Goal: Task Accomplishment & Management: Complete application form

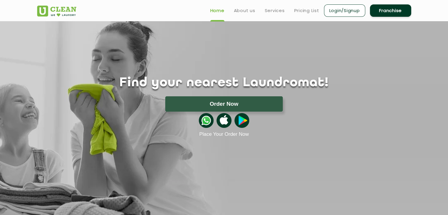
click at [387, 14] on link "Franchise" at bounding box center [390, 10] width 41 height 12
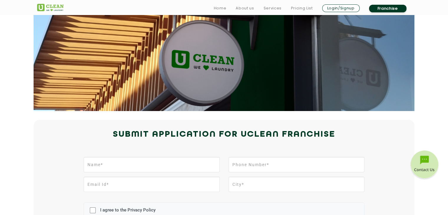
scroll to position [137, 0]
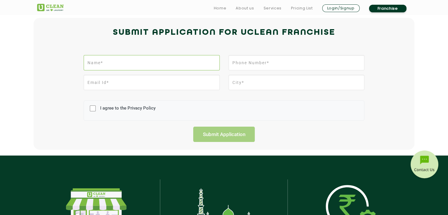
click at [179, 64] on input "text" at bounding box center [152, 62] width 136 height 15
type input "[PERSON_NAME]"
type input "08291372495"
type input "[EMAIL_ADDRESS][DOMAIN_NAME]"
type input "[GEOGRAPHIC_DATA]"
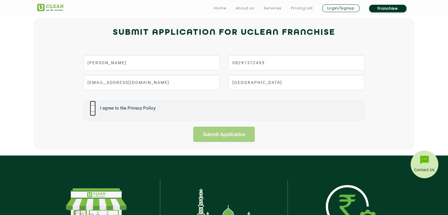
click at [91, 106] on input "I agree to the Privacy Policy" at bounding box center [93, 108] width 6 height 15
checkbox input "true"
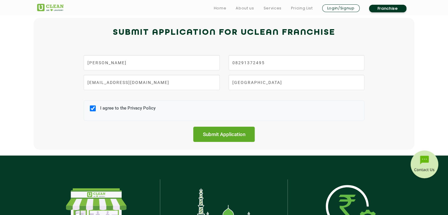
click at [221, 132] on input "Submit Application" at bounding box center [224, 134] width 62 height 15
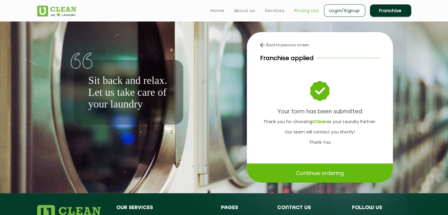
click at [308, 13] on link "Pricing List" at bounding box center [306, 10] width 25 height 7
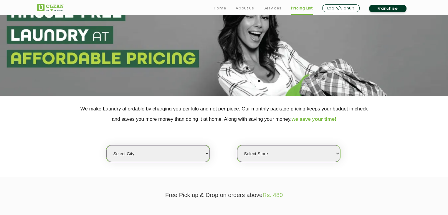
scroll to position [69, 0]
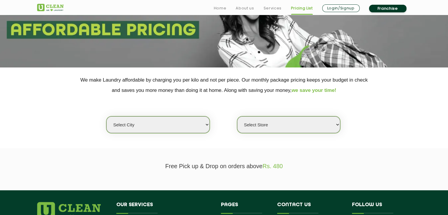
click at [206, 127] on select "Select city [GEOGRAPHIC_DATA] [GEOGRAPHIC_DATA] [GEOGRAPHIC_DATA] [GEOGRAPHIC_D…" at bounding box center [157, 124] width 103 height 17
select select "16"
click at [106, 116] on select "Select city [GEOGRAPHIC_DATA] [GEOGRAPHIC_DATA] [GEOGRAPHIC_DATA] [GEOGRAPHIC_D…" at bounding box center [157, 124] width 103 height 17
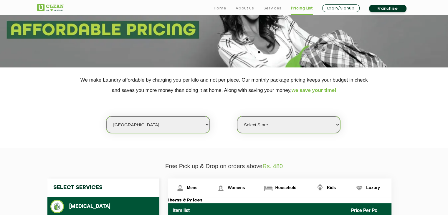
click at [261, 124] on select "Select Store UClean Powai UClean Deonar UClean LBS Marg UClean Chembur UClean W…" at bounding box center [288, 124] width 103 height 17
select select "435"
click at [237, 116] on select "Select Store UClean Powai UClean Deonar UClean LBS Marg UClean Chembur UClean W…" at bounding box center [288, 124] width 103 height 17
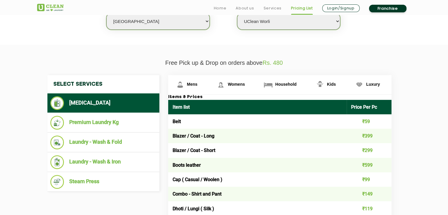
scroll to position [206, 0]
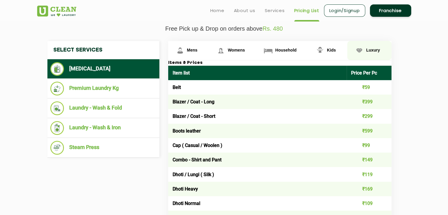
click at [375, 53] on link "Luxury" at bounding box center [369, 50] width 44 height 19
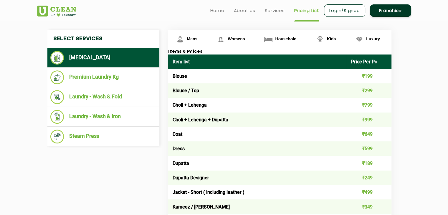
scroll to position [185, 0]
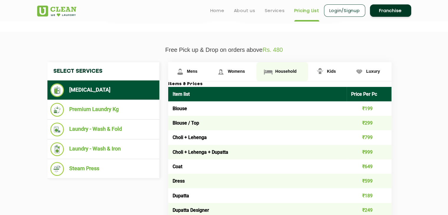
click at [283, 67] on link "Household" at bounding box center [282, 71] width 52 height 19
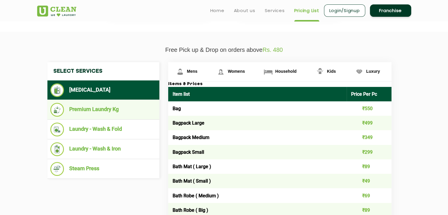
click at [120, 112] on li "Premium Laundry Kg" at bounding box center [103, 110] width 106 height 14
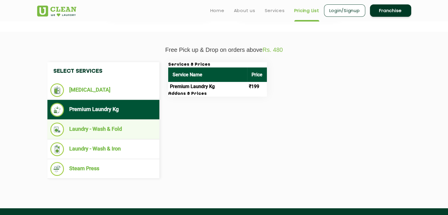
click at [127, 125] on li "Laundry - Wash & Fold" at bounding box center [103, 129] width 106 height 14
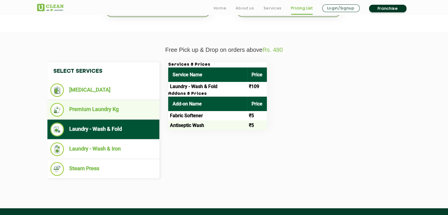
click at [125, 113] on li "Premium Laundry Kg" at bounding box center [103, 110] width 106 height 14
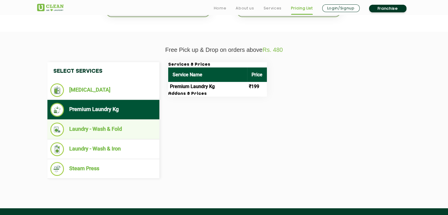
click at [119, 129] on li "Laundry - Wash & Fold" at bounding box center [103, 129] width 106 height 14
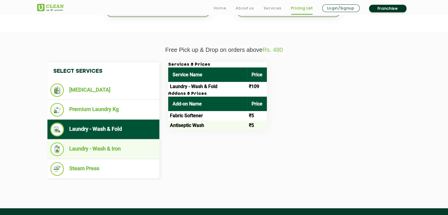
click at [89, 149] on li "Laundry - Wash & Iron" at bounding box center [103, 149] width 106 height 14
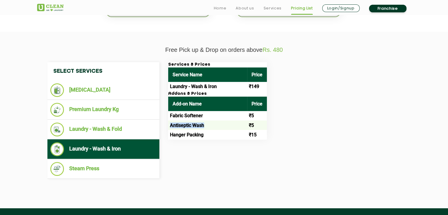
drag, startPoint x: 170, startPoint y: 125, endPoint x: 208, endPoint y: 125, distance: 38.0
click at [208, 125] on td "Antiseptic Wash" at bounding box center [207, 124] width 79 height 9
copy td "Antiseptic Wash"
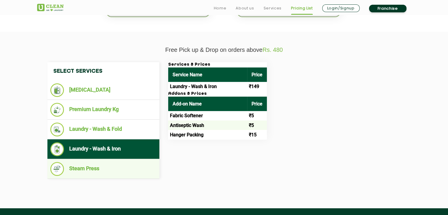
click at [122, 166] on li "Steam Press" at bounding box center [103, 169] width 106 height 14
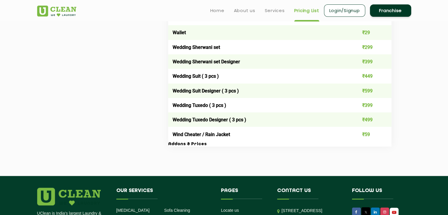
scroll to position [1147, 0]
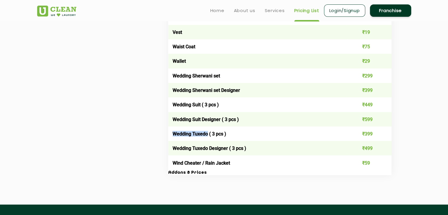
drag, startPoint x: 170, startPoint y: 138, endPoint x: 207, endPoint y: 137, distance: 37.7
click at [207, 137] on td "Wedding Tuxedo ( 3 pcs )" at bounding box center [257, 134] width 179 height 14
copy td "Wedding Tuxedo"
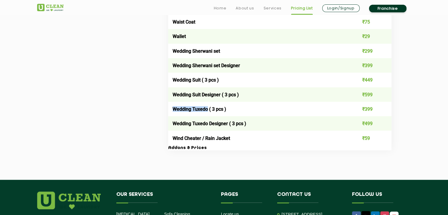
scroll to position [1282, 0]
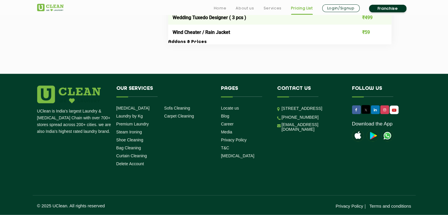
click at [374, 135] on img at bounding box center [373, 136] width 12 height 12
